Goal: Task Accomplishment & Management: Manage account settings

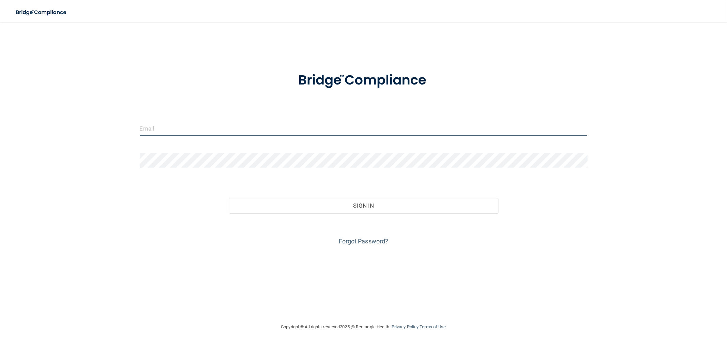
click at [274, 128] on input "email" at bounding box center [364, 128] width 448 height 15
type input "[EMAIL_ADDRESS][DOMAIN_NAME]"
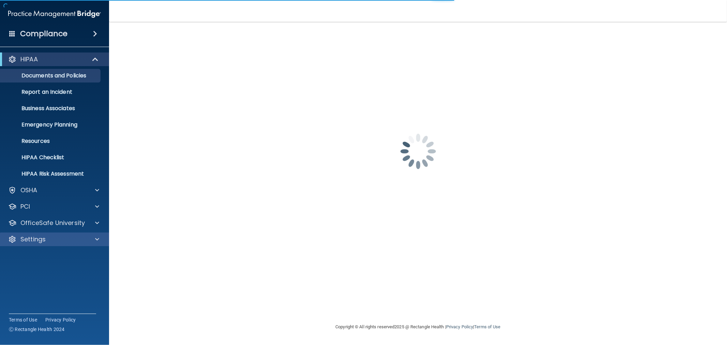
click at [76, 244] on div "Settings" at bounding box center [54, 239] width 109 height 14
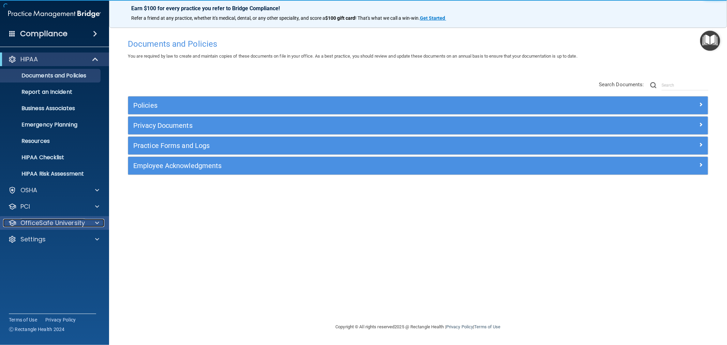
click at [88, 222] on div at bounding box center [96, 223] width 17 height 8
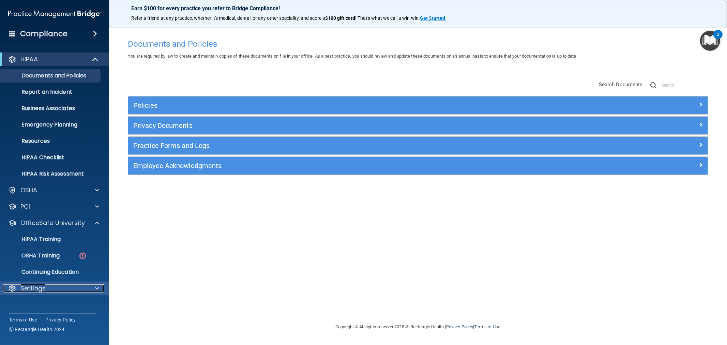
click at [93, 285] on div at bounding box center [96, 288] width 17 height 8
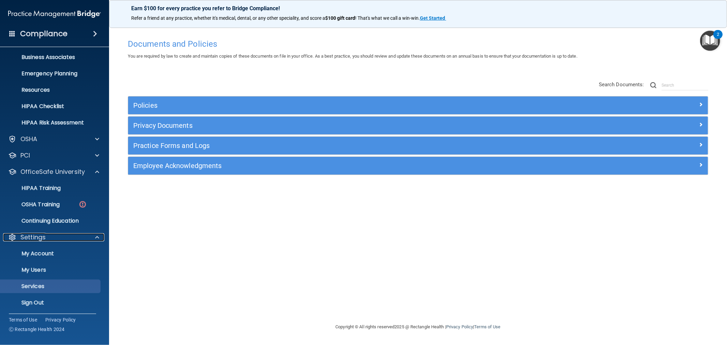
scroll to position [52, 0]
click at [64, 264] on link "My Users" at bounding box center [46, 269] width 107 height 14
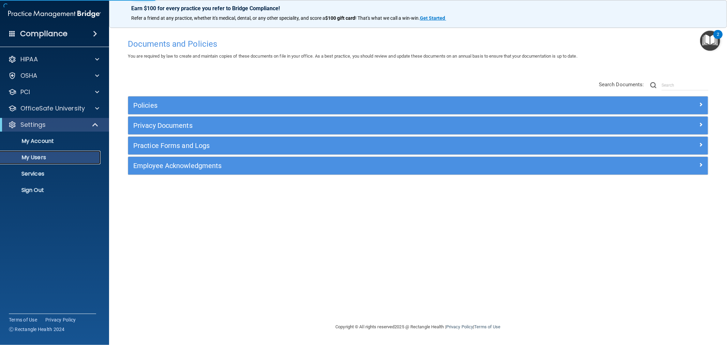
select select "20"
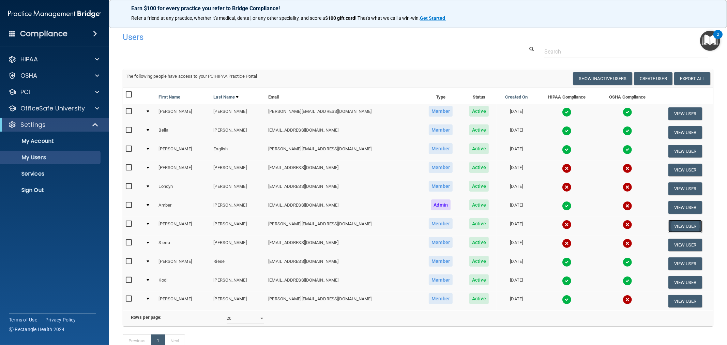
click at [674, 221] on button "View User" at bounding box center [685, 226] width 34 height 13
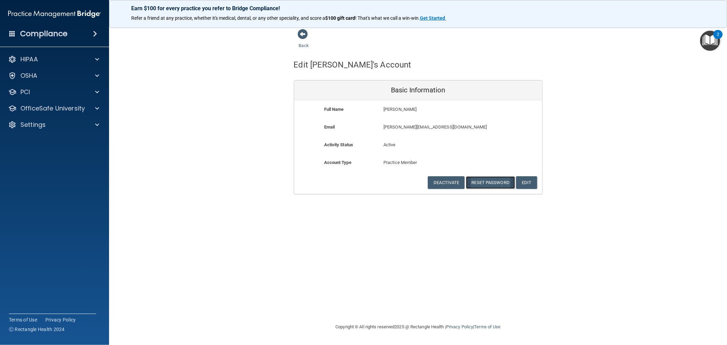
click at [496, 182] on button "Reset Password" at bounding box center [490, 182] width 49 height 13
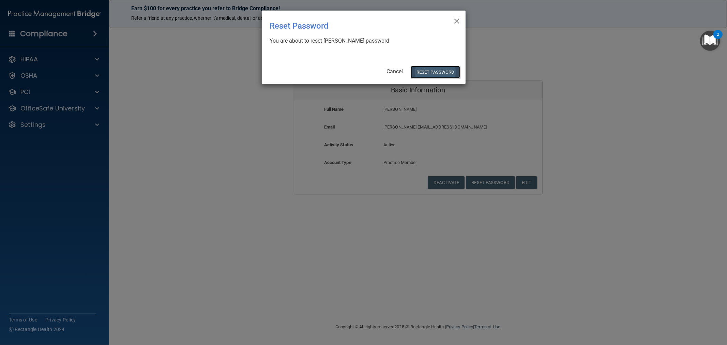
click at [434, 73] on button "Reset Password" at bounding box center [435, 72] width 49 height 13
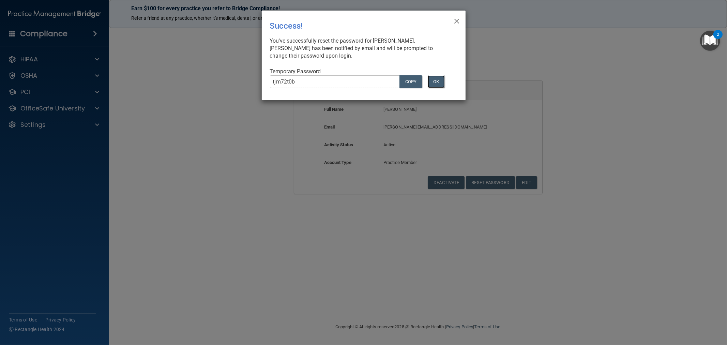
click at [440, 82] on button "OK" at bounding box center [436, 81] width 17 height 13
